Goal: Task Accomplishment & Management: Manage account settings

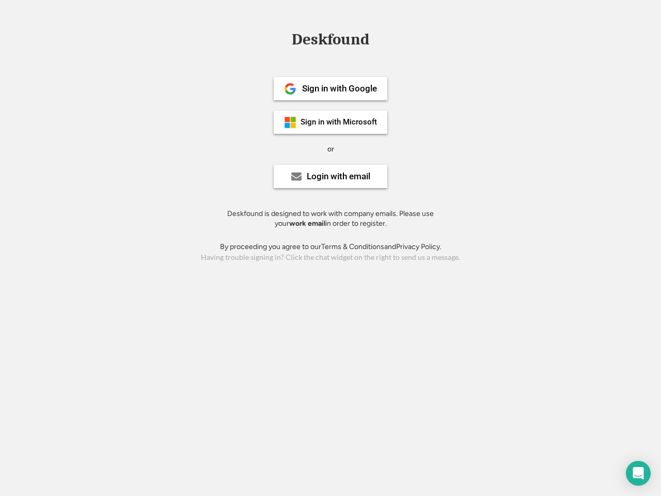
click at [331, 148] on div "or" at bounding box center [331, 149] width 7 height 10
click at [331, 41] on div "Deskfound" at bounding box center [331, 40] width 88 height 16
click at [283, 39] on div "Deskfound" at bounding box center [330, 42] width 661 height 20
click at [331, 41] on div "Deskfound" at bounding box center [331, 40] width 88 height 16
click at [331, 149] on div "or" at bounding box center [331, 149] width 7 height 10
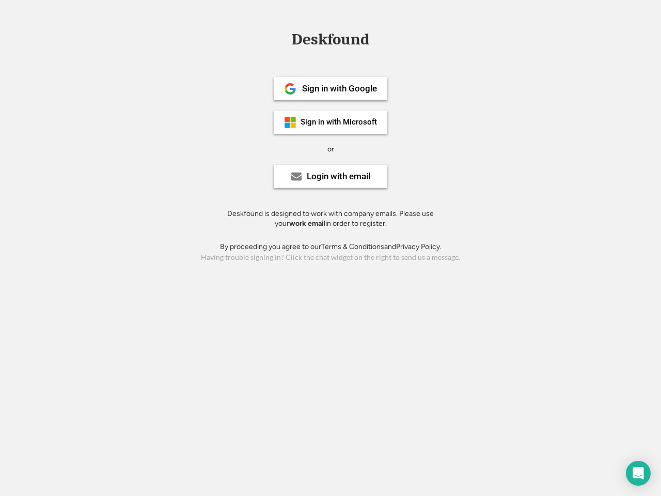
click at [331, 88] on div "Sign in with Google" at bounding box center [339, 88] width 75 height 9
click at [340, 88] on div "Sign in with Google" at bounding box center [339, 88] width 75 height 9
click at [290, 89] on img at bounding box center [290, 89] width 12 height 12
click at [331, 122] on div "Sign in with Microsoft" at bounding box center [339, 122] width 76 height 8
click at [340, 122] on div "Sign in with Microsoft" at bounding box center [339, 122] width 76 height 8
